Goal: Check status: Check status

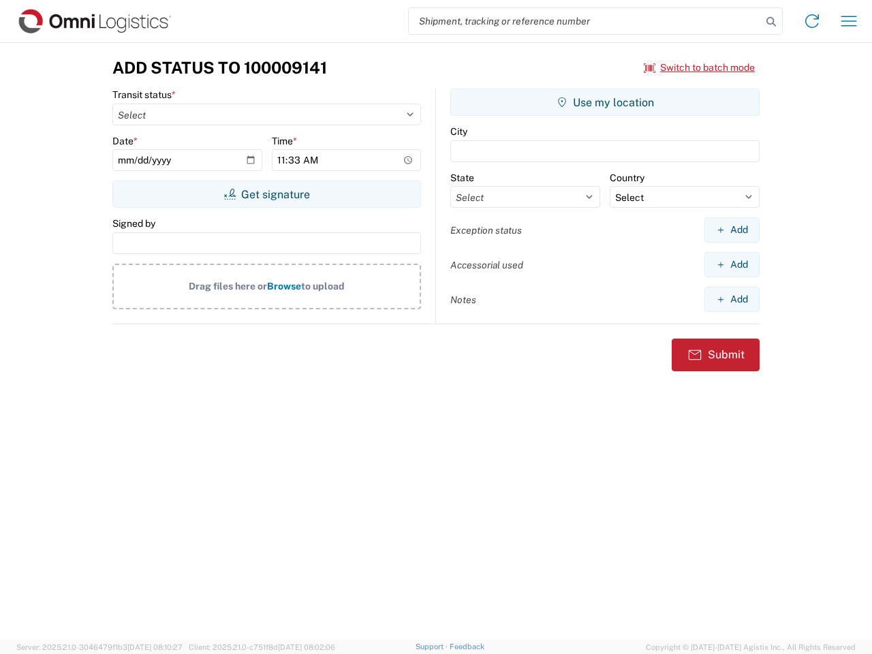
click at [585, 21] on input "search" at bounding box center [585, 21] width 353 height 26
click at [771, 22] on icon at bounding box center [771, 21] width 19 height 19
click at [812, 21] on icon at bounding box center [812, 21] width 22 height 22
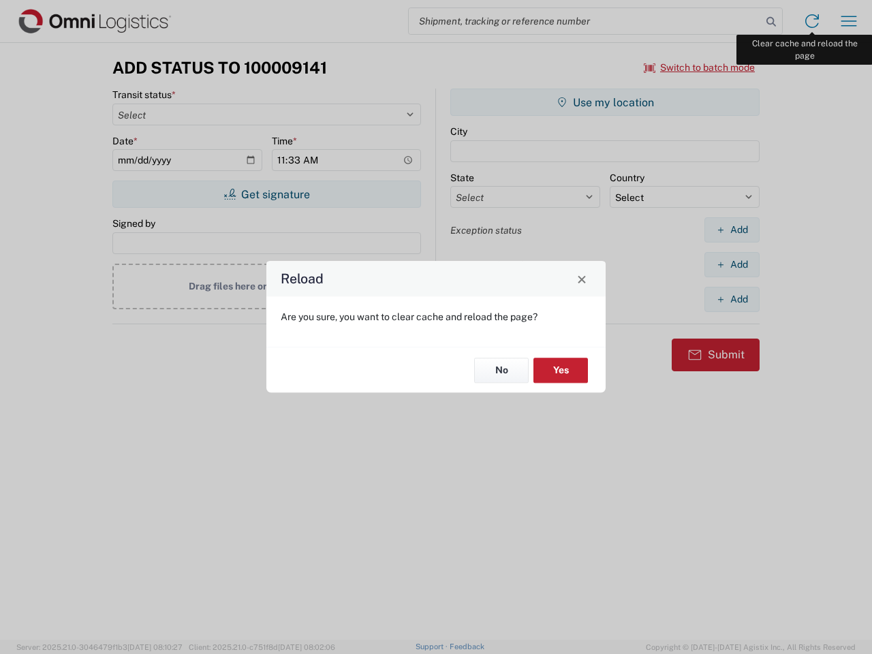
click at [849, 21] on div "Reload Are you sure, you want to clear cache and reload the page? No Yes" at bounding box center [436, 327] width 872 height 654
click at [700, 67] on div "Reload Are you sure, you want to clear cache and reload the page? No Yes" at bounding box center [436, 327] width 872 height 654
click at [266, 194] on div "Reload Are you sure, you want to clear cache and reload the page? No Yes" at bounding box center [436, 327] width 872 height 654
click at [605, 102] on div "Reload Are you sure, you want to clear cache and reload the page? No Yes" at bounding box center [436, 327] width 872 height 654
click at [732, 230] on div "Reload Are you sure, you want to clear cache and reload the page? No Yes" at bounding box center [436, 327] width 872 height 654
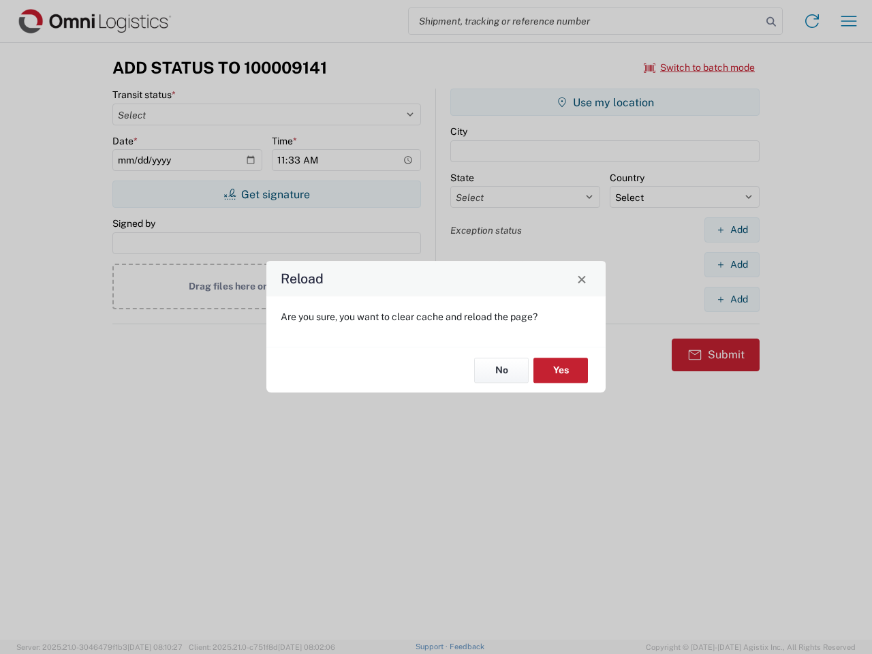
click at [732, 264] on div "Reload Are you sure, you want to clear cache and reload the page? No Yes" at bounding box center [436, 327] width 872 height 654
click at [732, 299] on div "Reload Are you sure, you want to clear cache and reload the page? No Yes" at bounding box center [436, 327] width 872 height 654
